Goal: Task Accomplishment & Management: Use online tool/utility

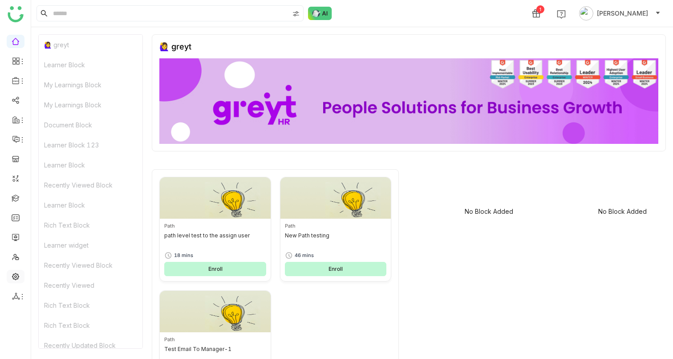
click at [15, 280] on link at bounding box center [16, 276] width 8 height 8
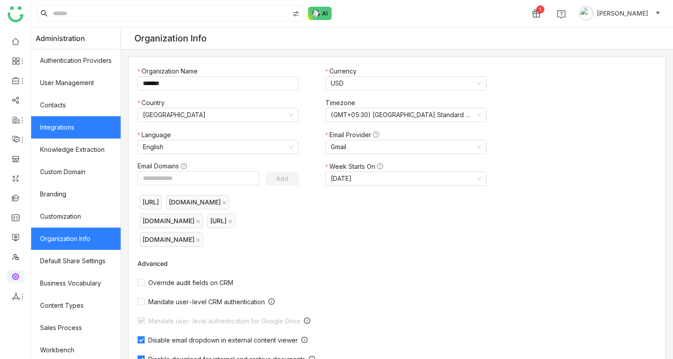
click at [56, 121] on link "Integrations" at bounding box center [76, 127] width 90 height 22
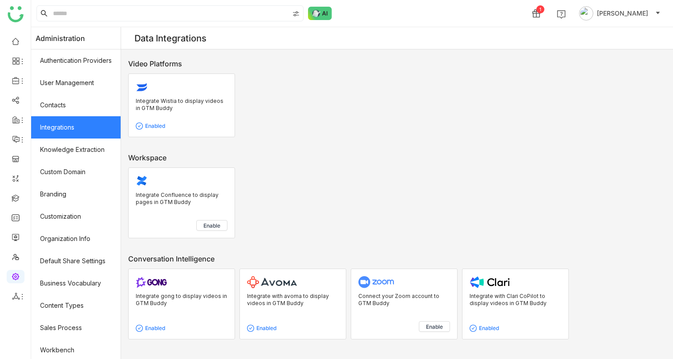
scroll to position [341, 0]
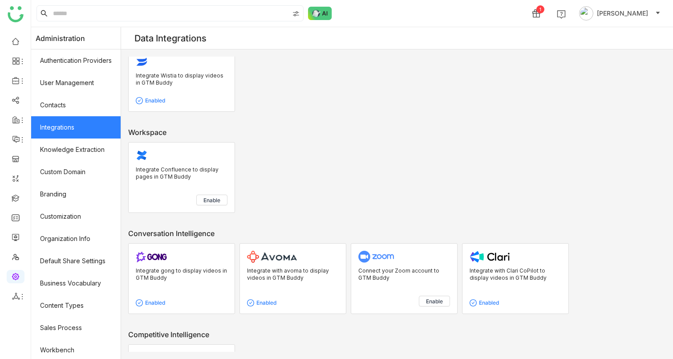
click at [435, 298] on span "Enable" at bounding box center [434, 301] width 17 height 7
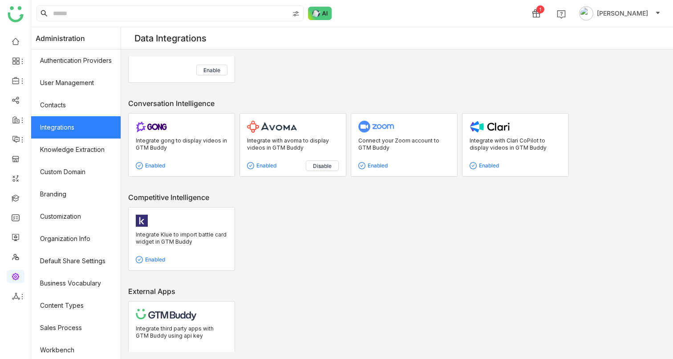
scroll to position [494, 0]
